Goal: Task Accomplishment & Management: Use online tool/utility

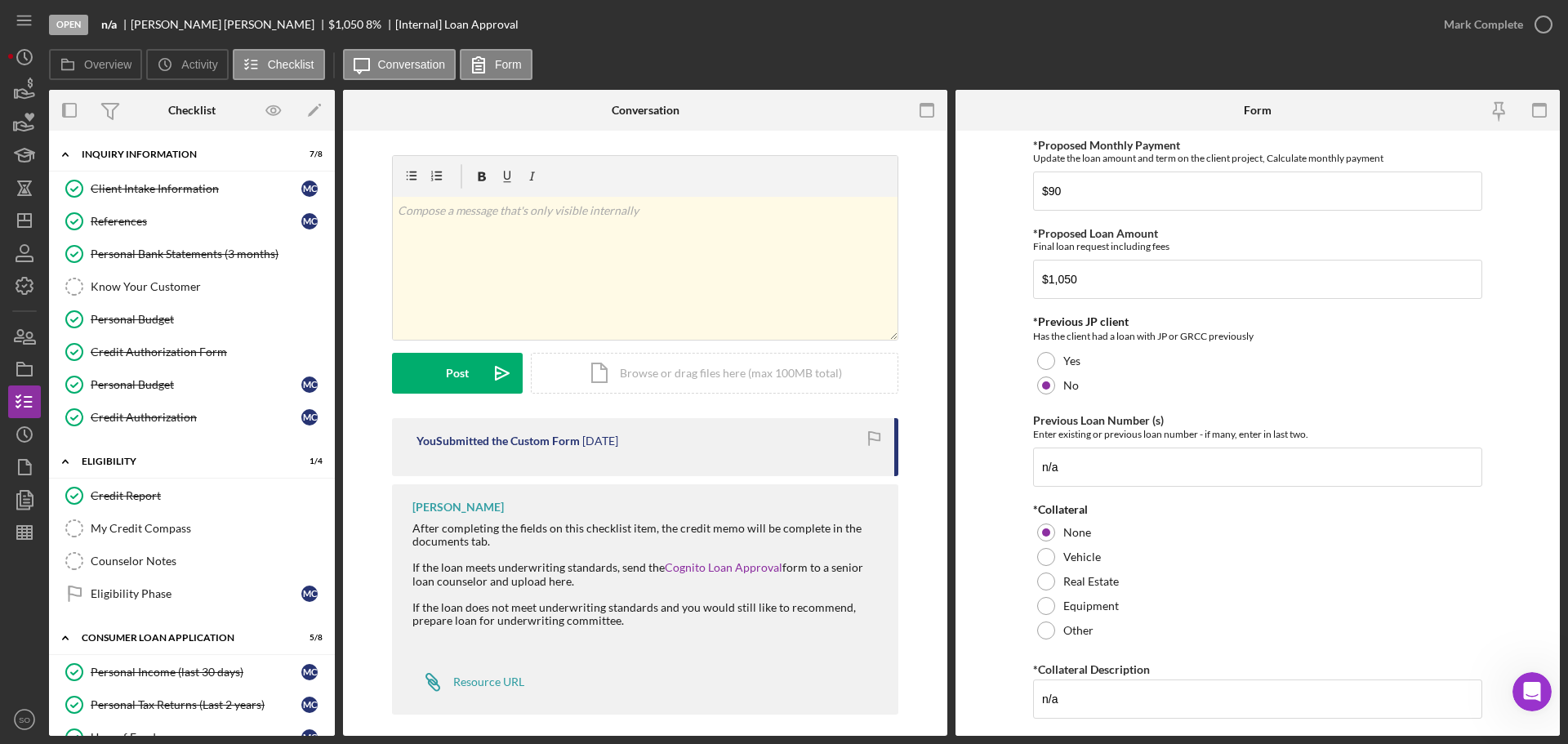
scroll to position [408, 0]
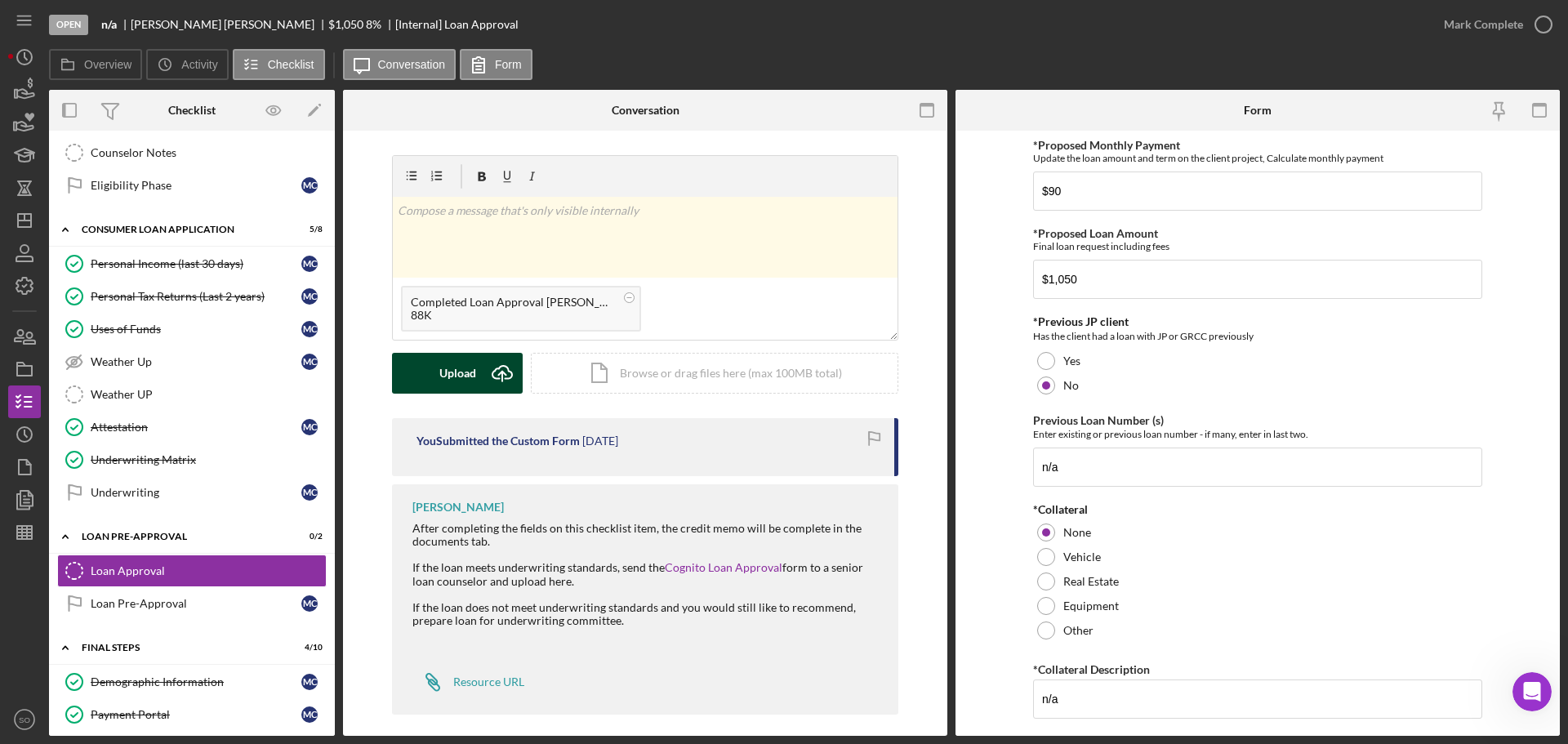
click at [451, 369] on div "Upload" at bounding box center [457, 373] width 36 height 41
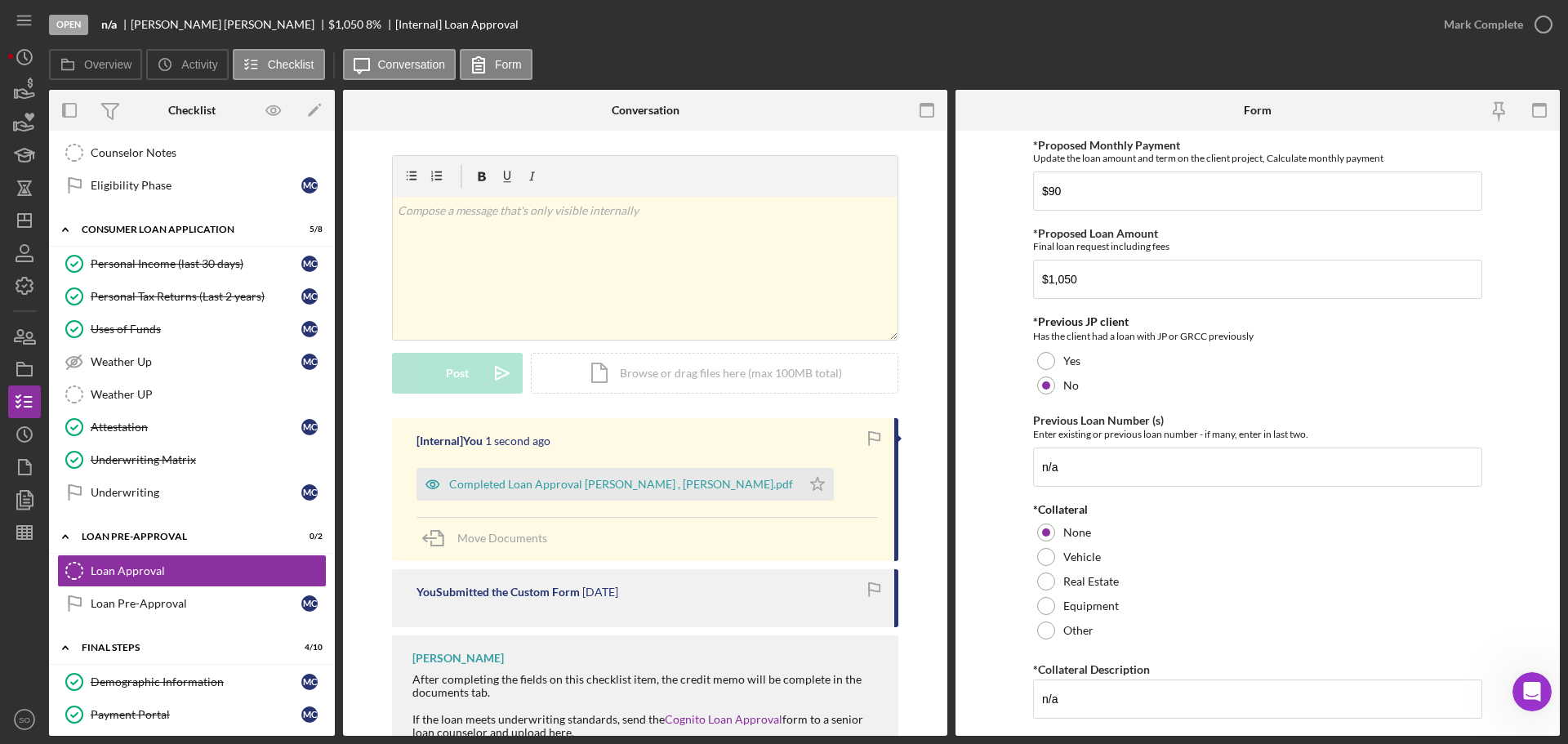
scroll to position [162, 0]
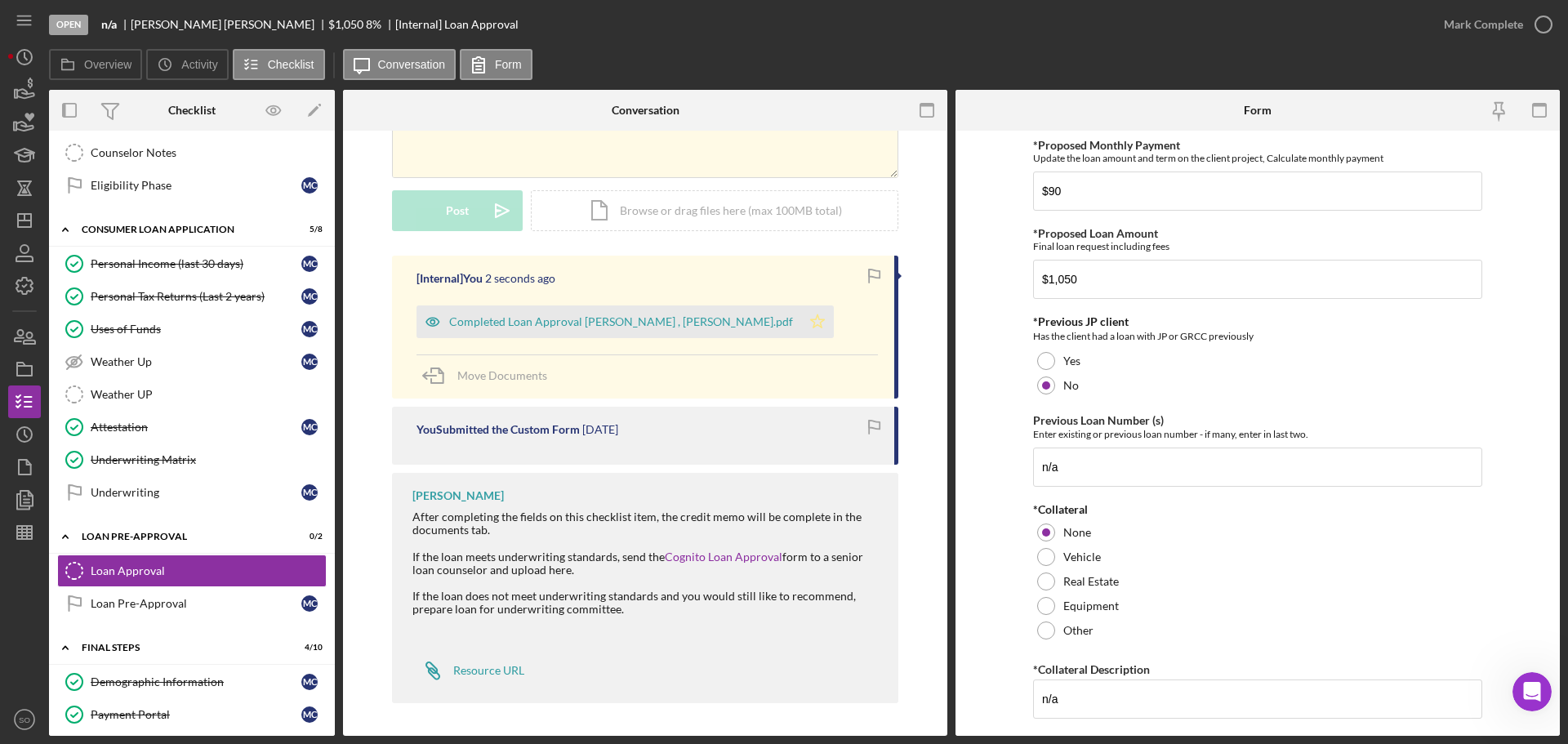
click at [801, 332] on icon "Icon/Star" at bounding box center [817, 322] width 33 height 33
drag, startPoint x: 1455, startPoint y: 19, endPoint x: 1442, endPoint y: 61, distance: 44.0
click at [1455, 23] on div "Mark Complete" at bounding box center [1482, 24] width 79 height 33
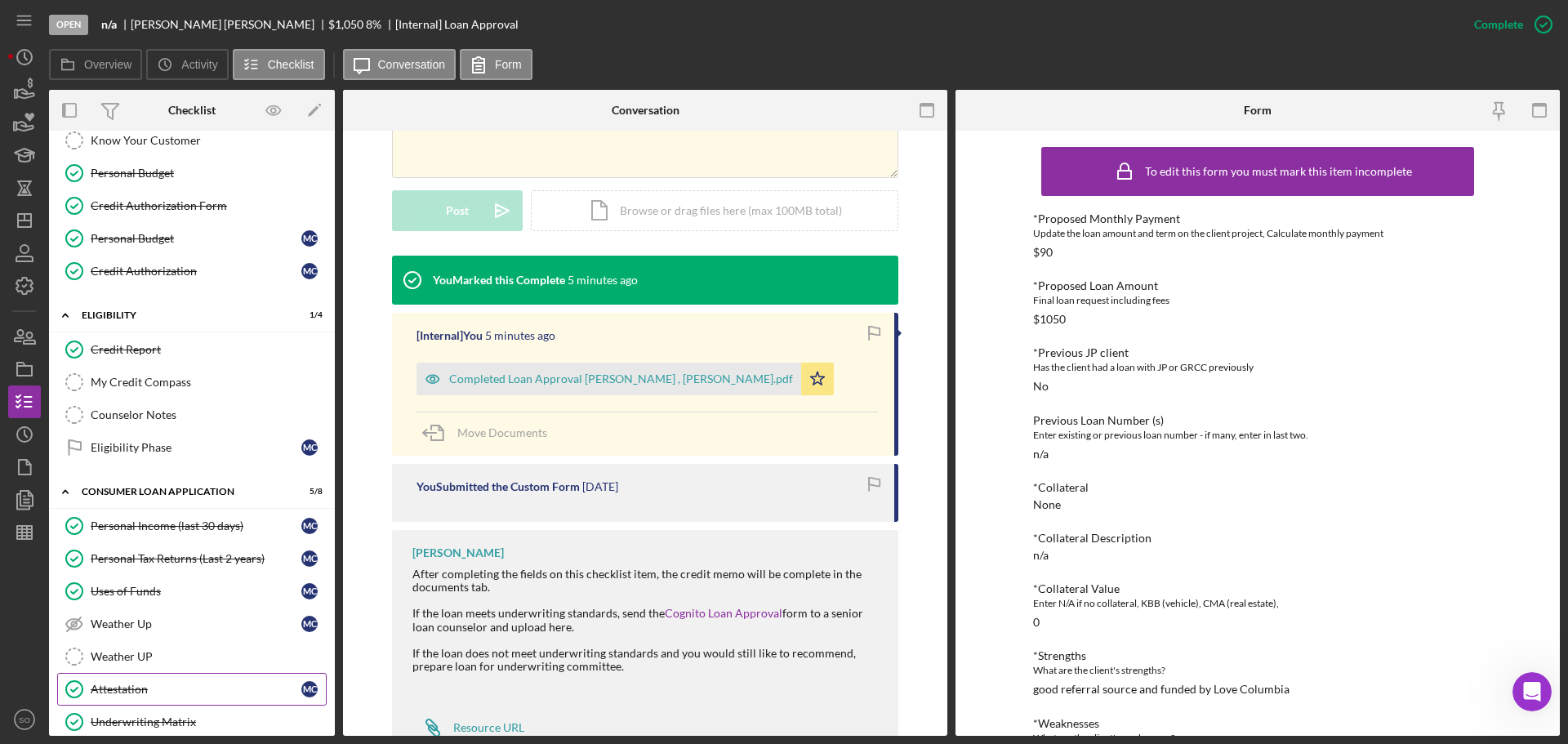
scroll to position [0, 0]
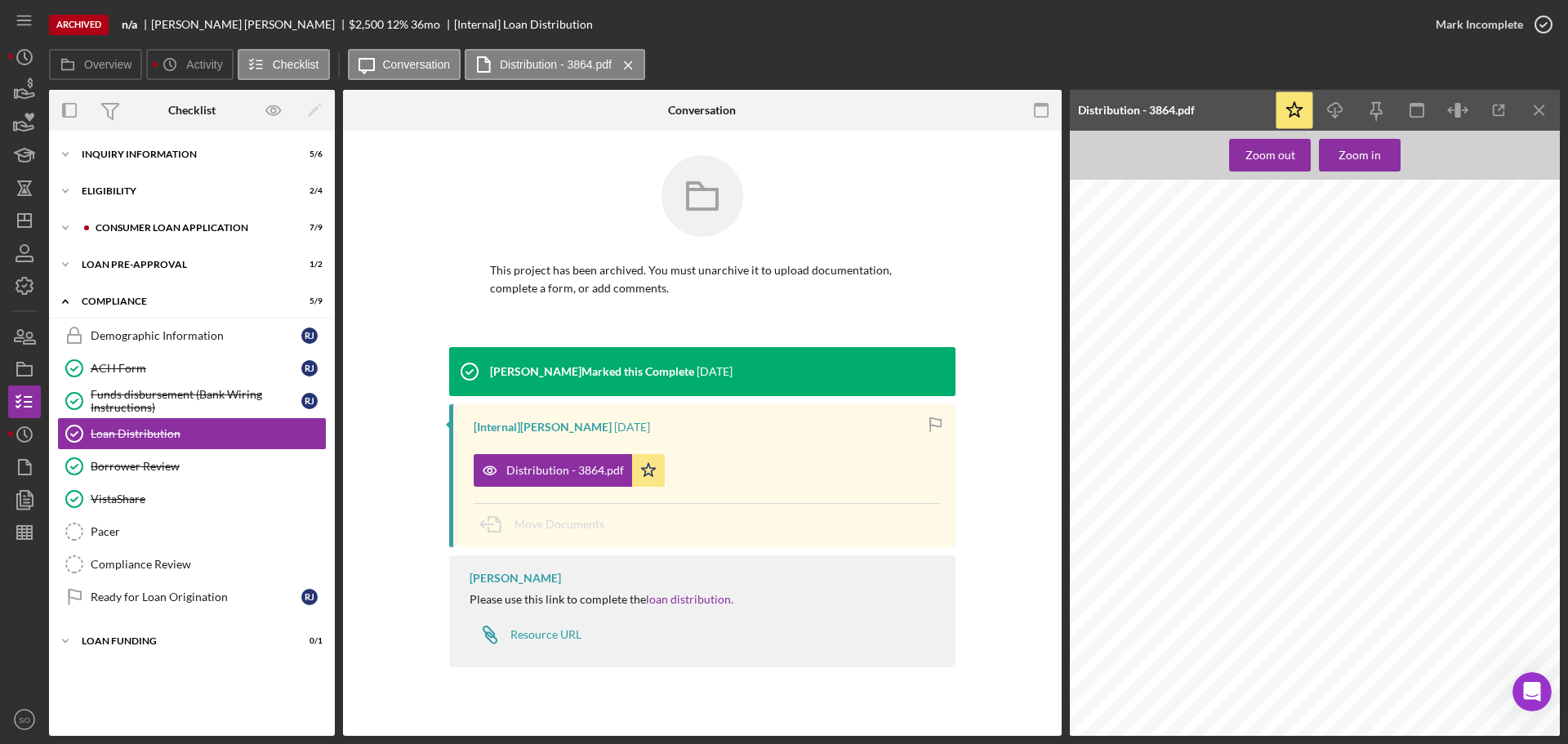
scroll to position [1306, 0]
